Goal: Task Accomplishment & Management: Manage account settings

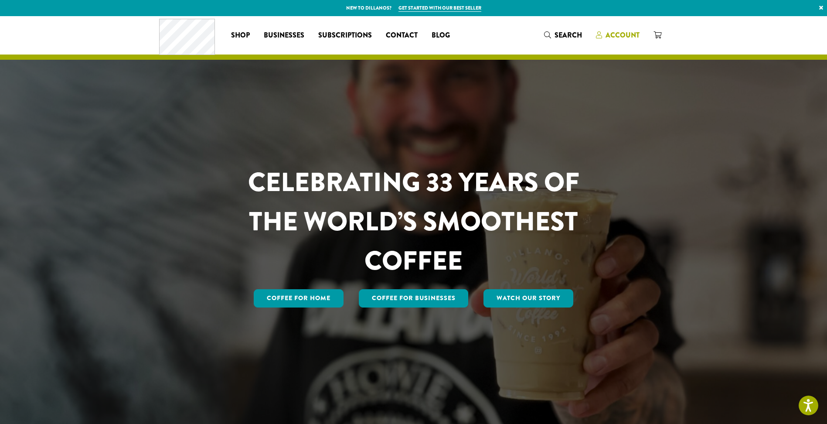
click at [625, 37] on span "Account" at bounding box center [622, 35] width 34 height 10
